Goal: Navigation & Orientation: Find specific page/section

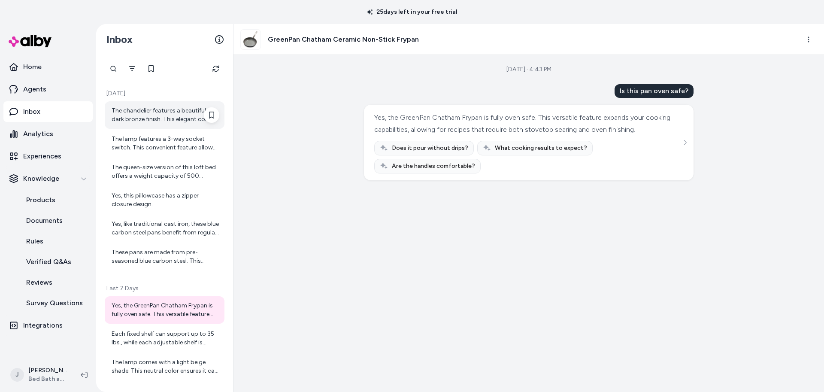
click at [151, 114] on div "The chandelier features a beautiful dark bronze finish. This elegant color prov…" at bounding box center [166, 114] width 108 height 17
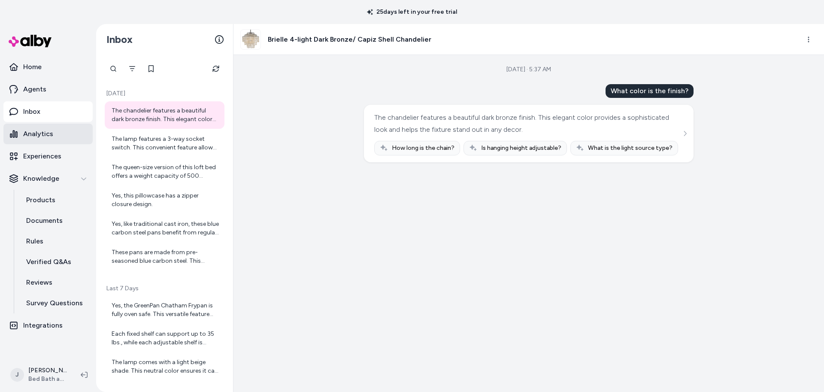
click at [51, 136] on p "Analytics" at bounding box center [38, 134] width 30 height 10
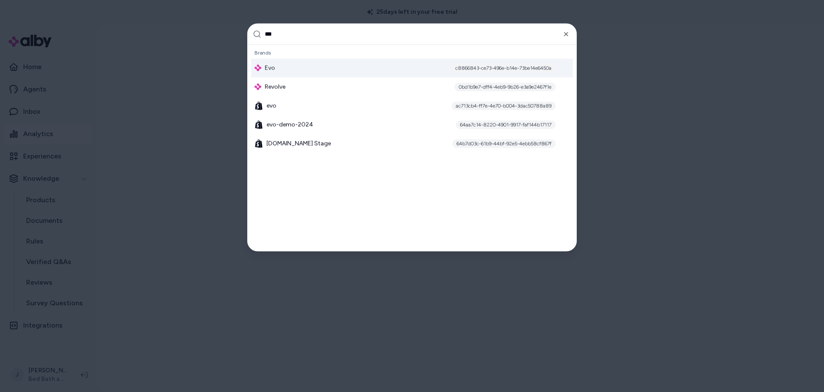
type input "***"
click at [291, 68] on div "Evo c8866843-ce73-496e-b14e-73be14e6450a" at bounding box center [412, 67] width 322 height 19
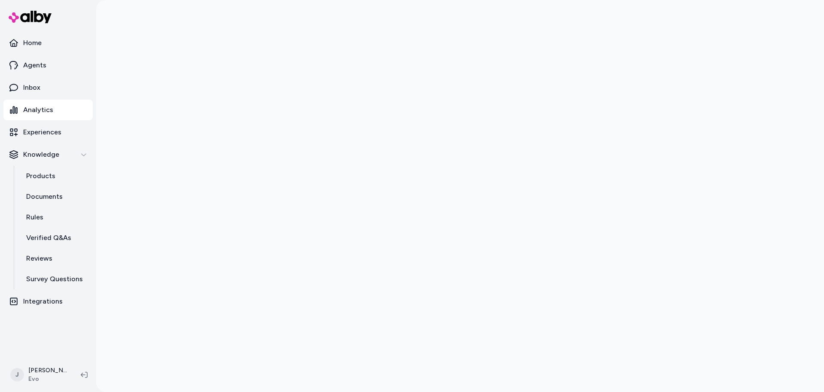
click at [55, 197] on p "Documents" at bounding box center [44, 196] width 36 height 10
click at [45, 177] on p "Products" at bounding box center [40, 176] width 29 height 10
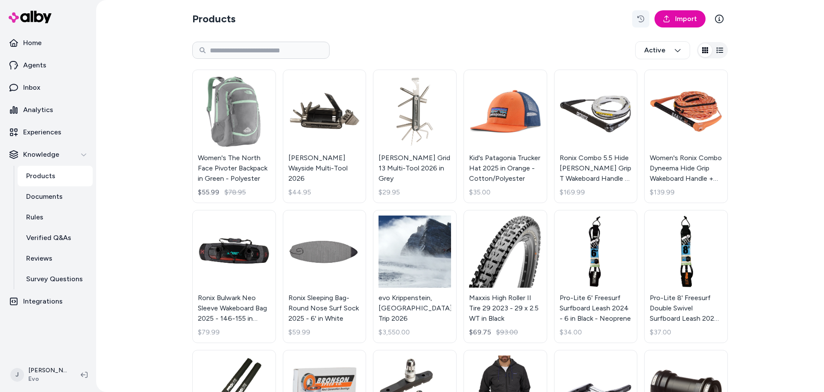
click at [640, 18] on icon "button" at bounding box center [640, 18] width 7 height 7
